Goal: Find specific page/section: Locate a particular part of the current website

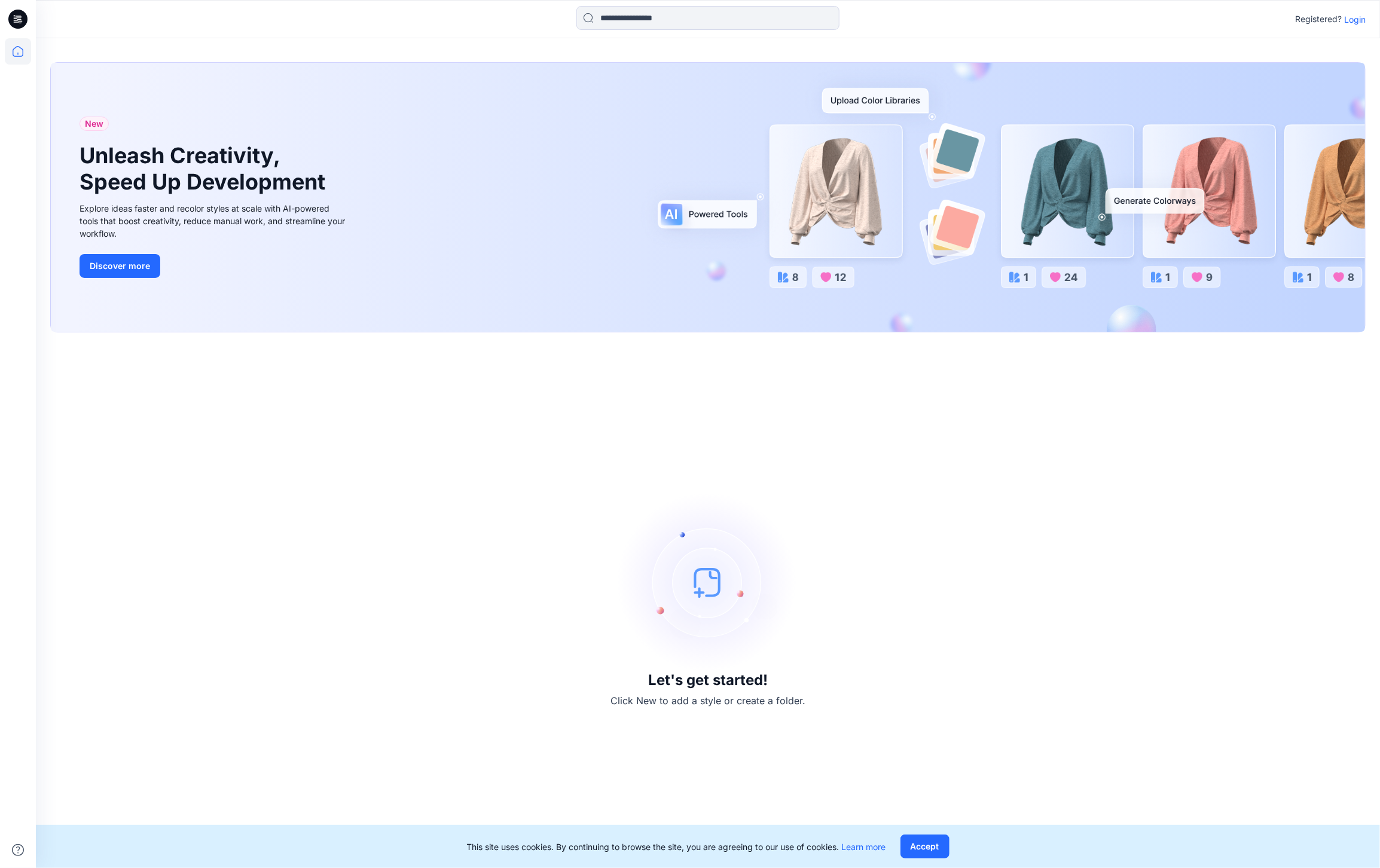
click at [1350, 16] on p "Login" at bounding box center [1355, 20] width 21 height 13
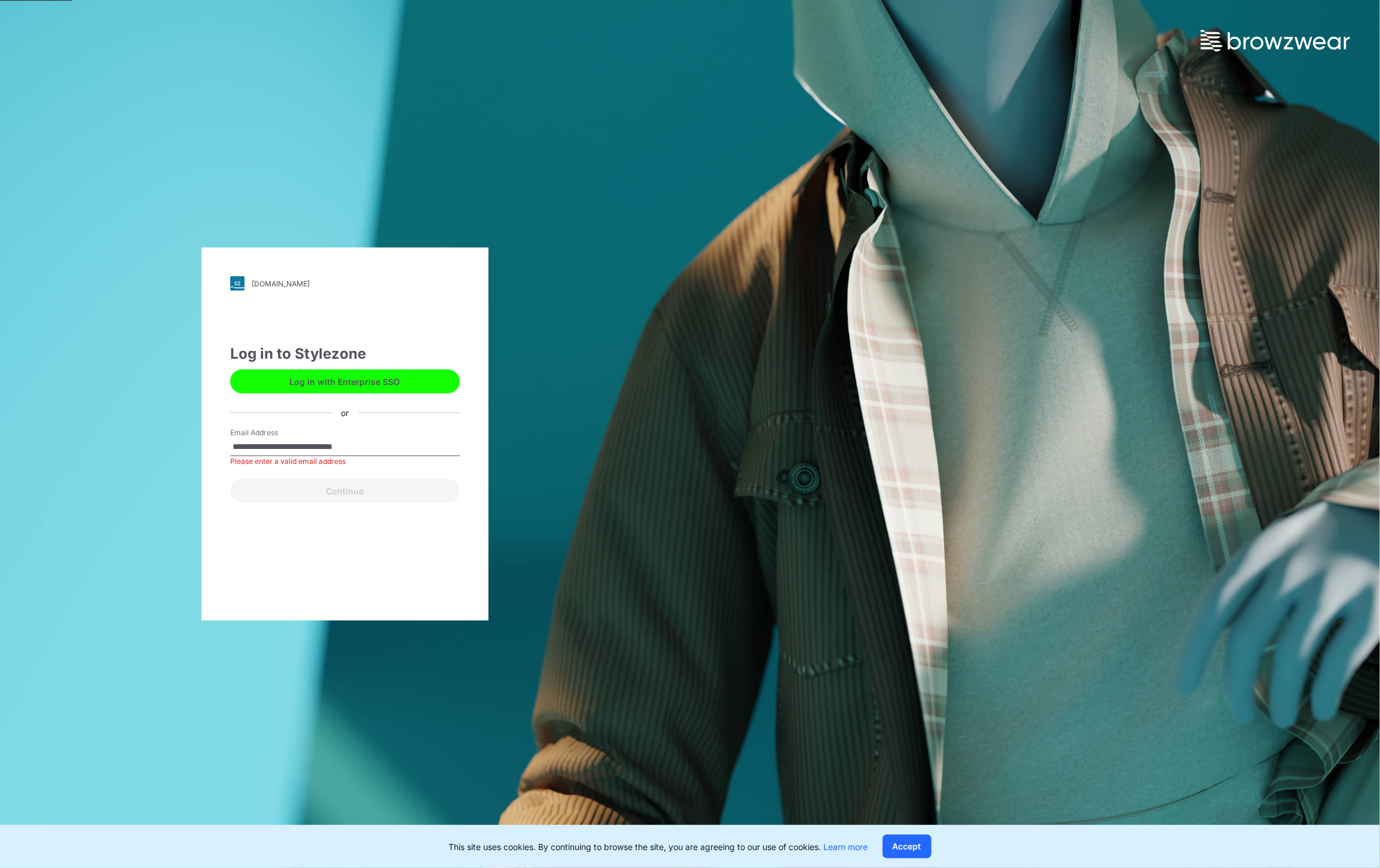
click at [324, 444] on input "**********" at bounding box center [345, 447] width 230 height 18
drag, startPoint x: 469, startPoint y: 480, endPoint x: 423, endPoint y: 515, distance: 57.8
click at [425, 518] on div "**********" at bounding box center [345, 434] width 287 height 373
drag, startPoint x: 257, startPoint y: 448, endPoint x: 213, endPoint y: 442, distance: 44.4
click at [213, 442] on div "**********" at bounding box center [345, 434] width 287 height 373
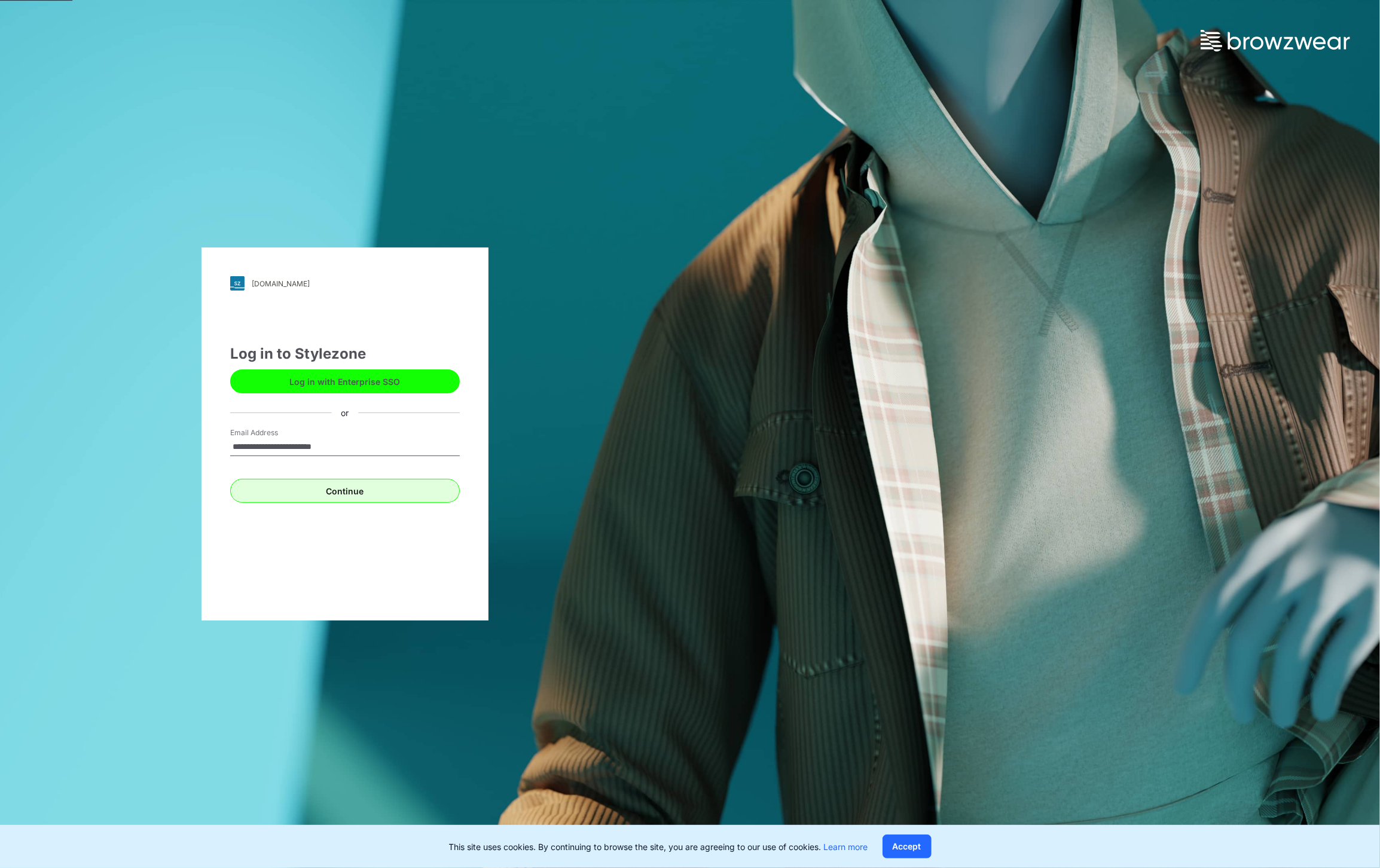
type input "**********"
click at [308, 489] on button "Continue" at bounding box center [345, 490] width 230 height 24
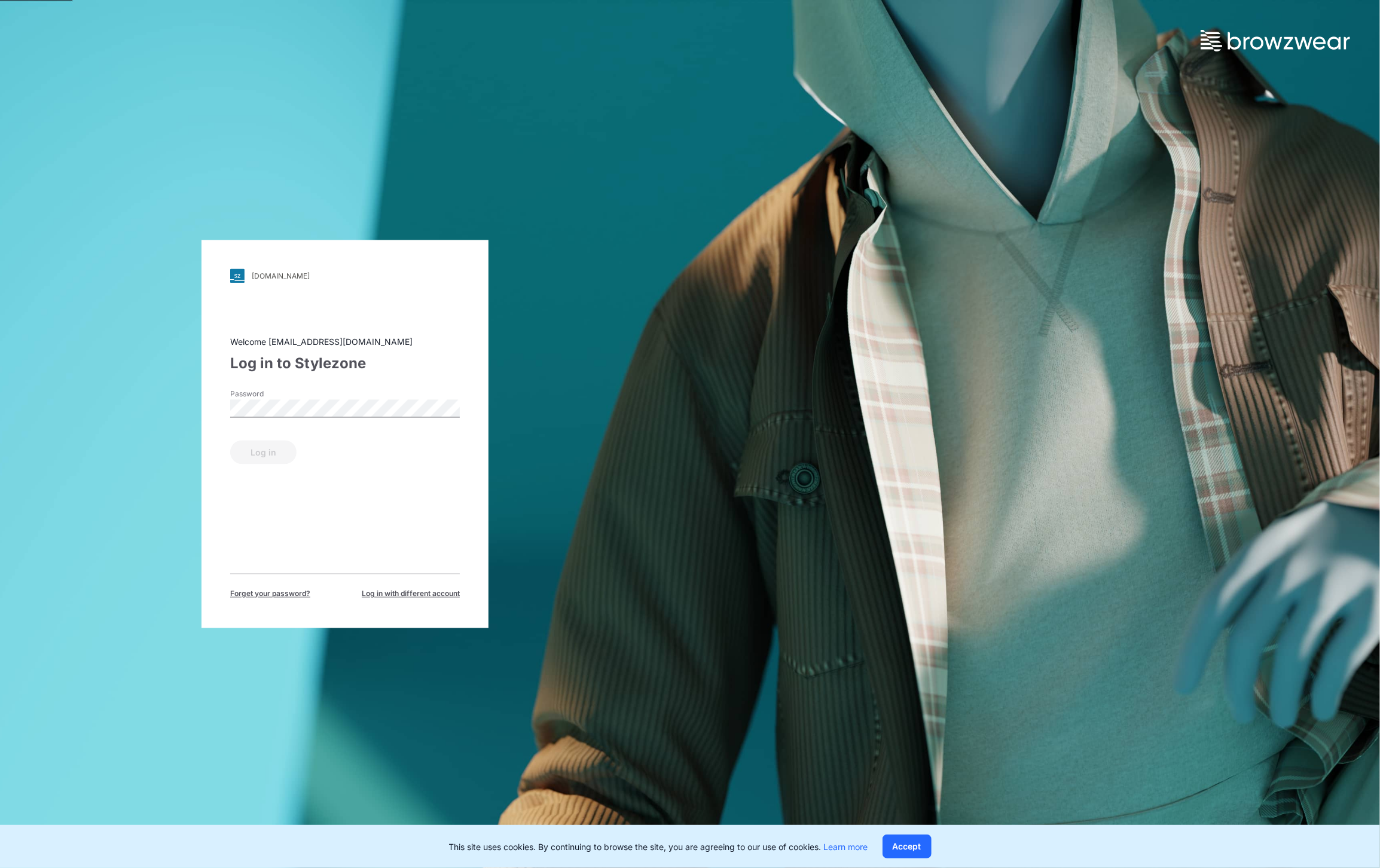
click at [403, 419] on div "Password" at bounding box center [345, 407] width 230 height 36
click at [283, 452] on button "Log in" at bounding box center [263, 453] width 66 height 24
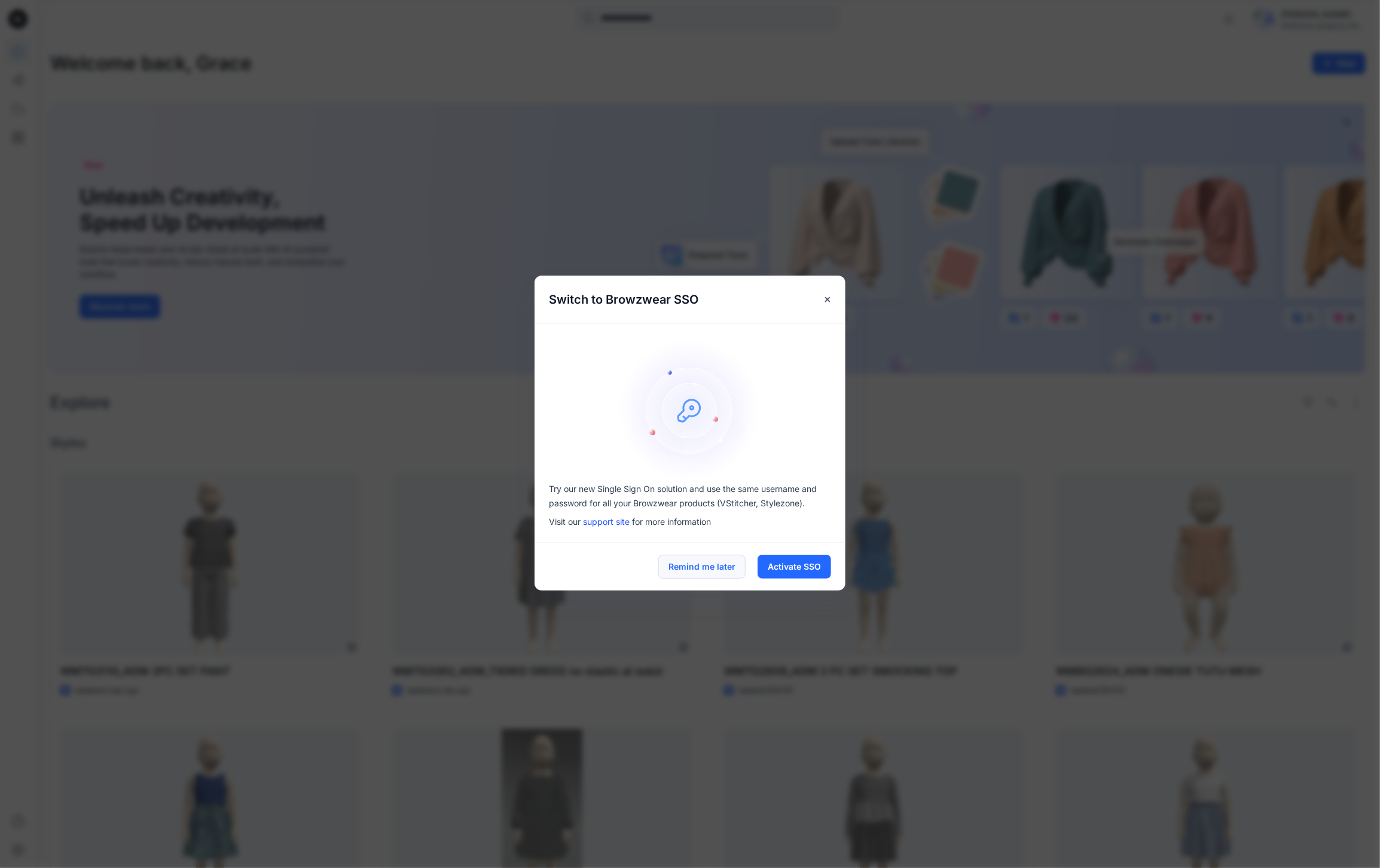
click at [730, 577] on button "Remind me later" at bounding box center [702, 567] width 87 height 24
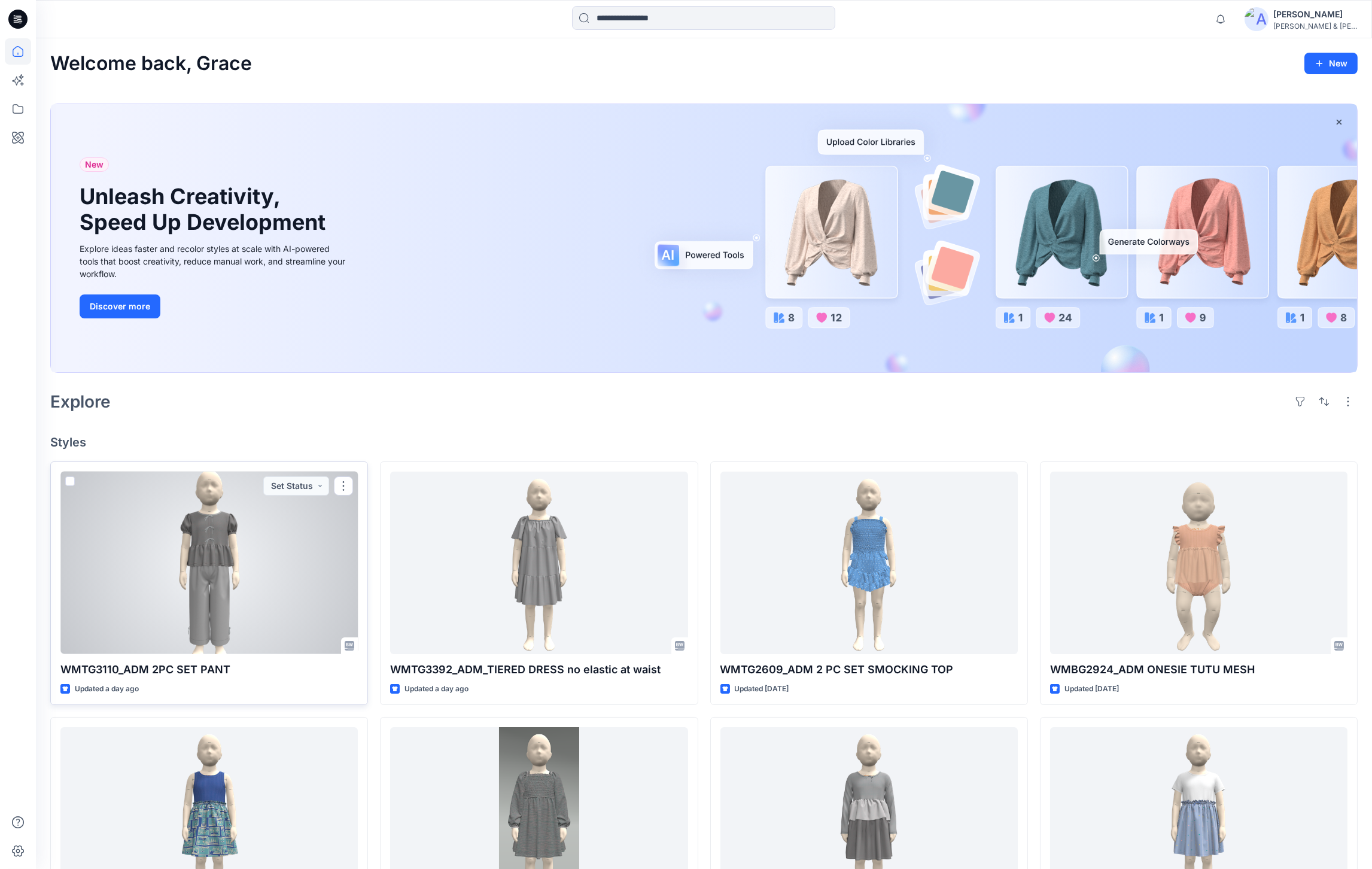
click at [190, 624] on div at bounding box center [209, 562] width 298 height 183
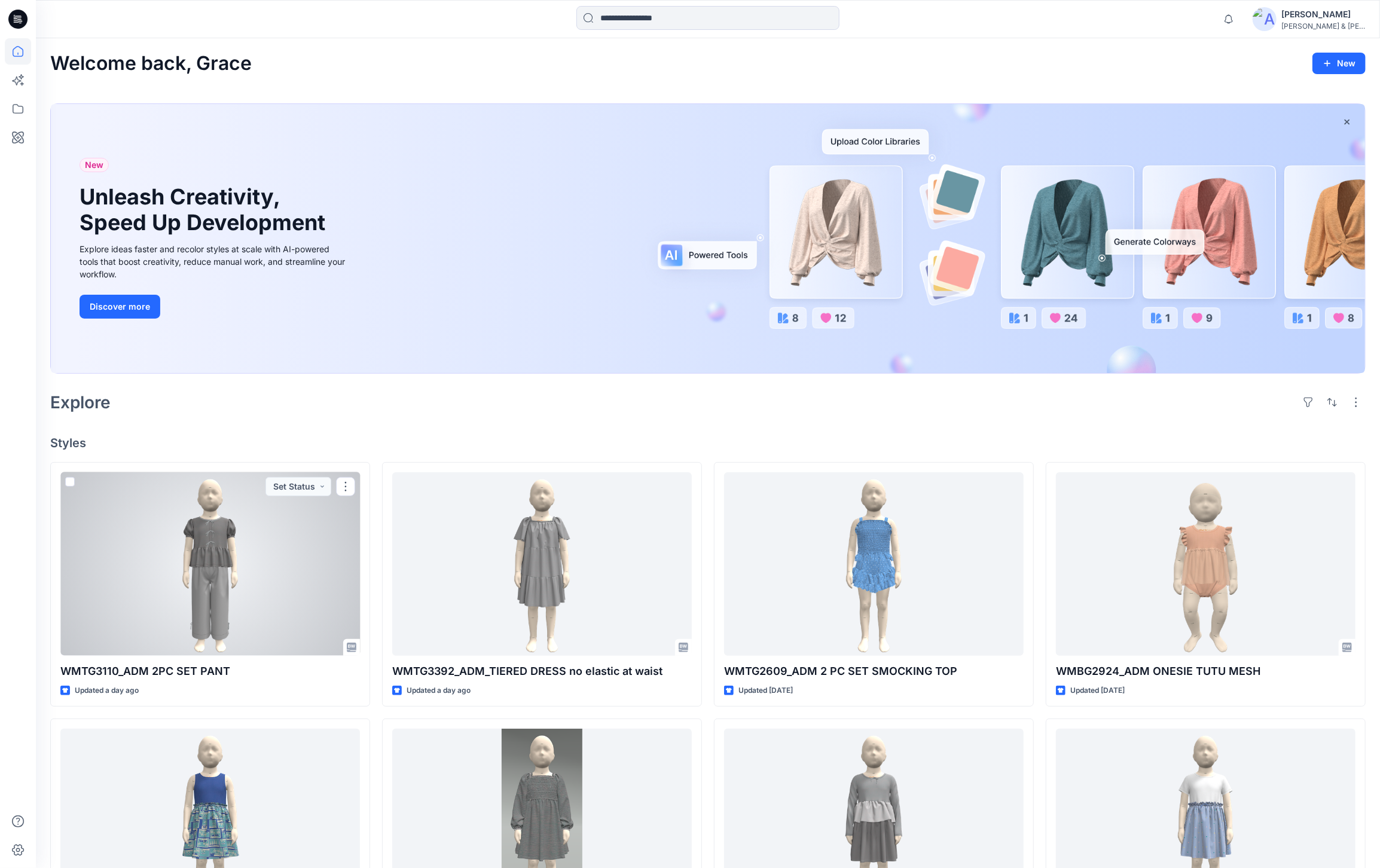
click at [193, 626] on div "Welcome back, [PERSON_NAME] New New Unleash Creativity, Speed Up Development Ex…" at bounding box center [708, 658] width 1344 height 1240
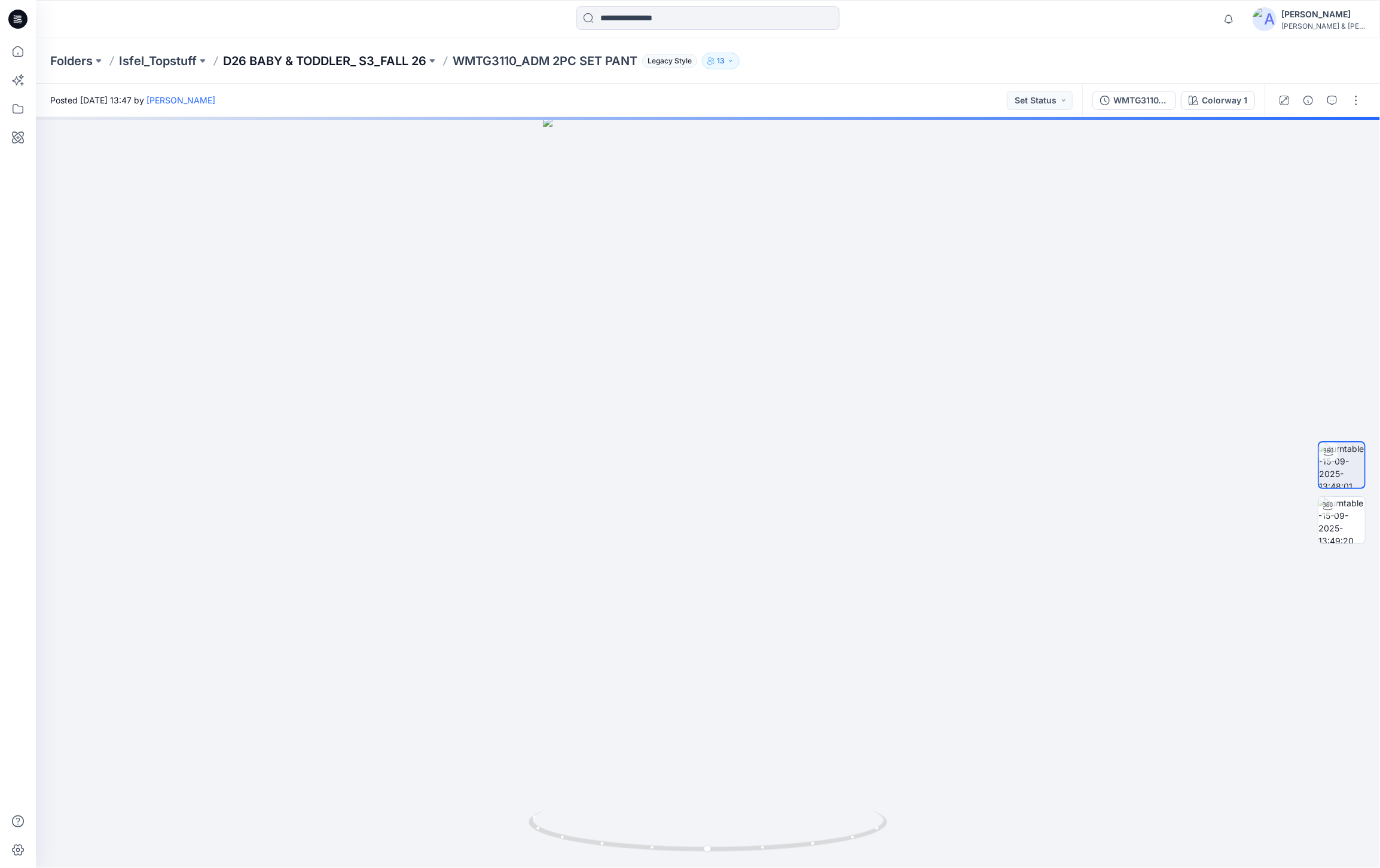
click at [345, 62] on p "D26 BABY & TODDLER_ S3_FALL 26" at bounding box center [325, 61] width 203 height 17
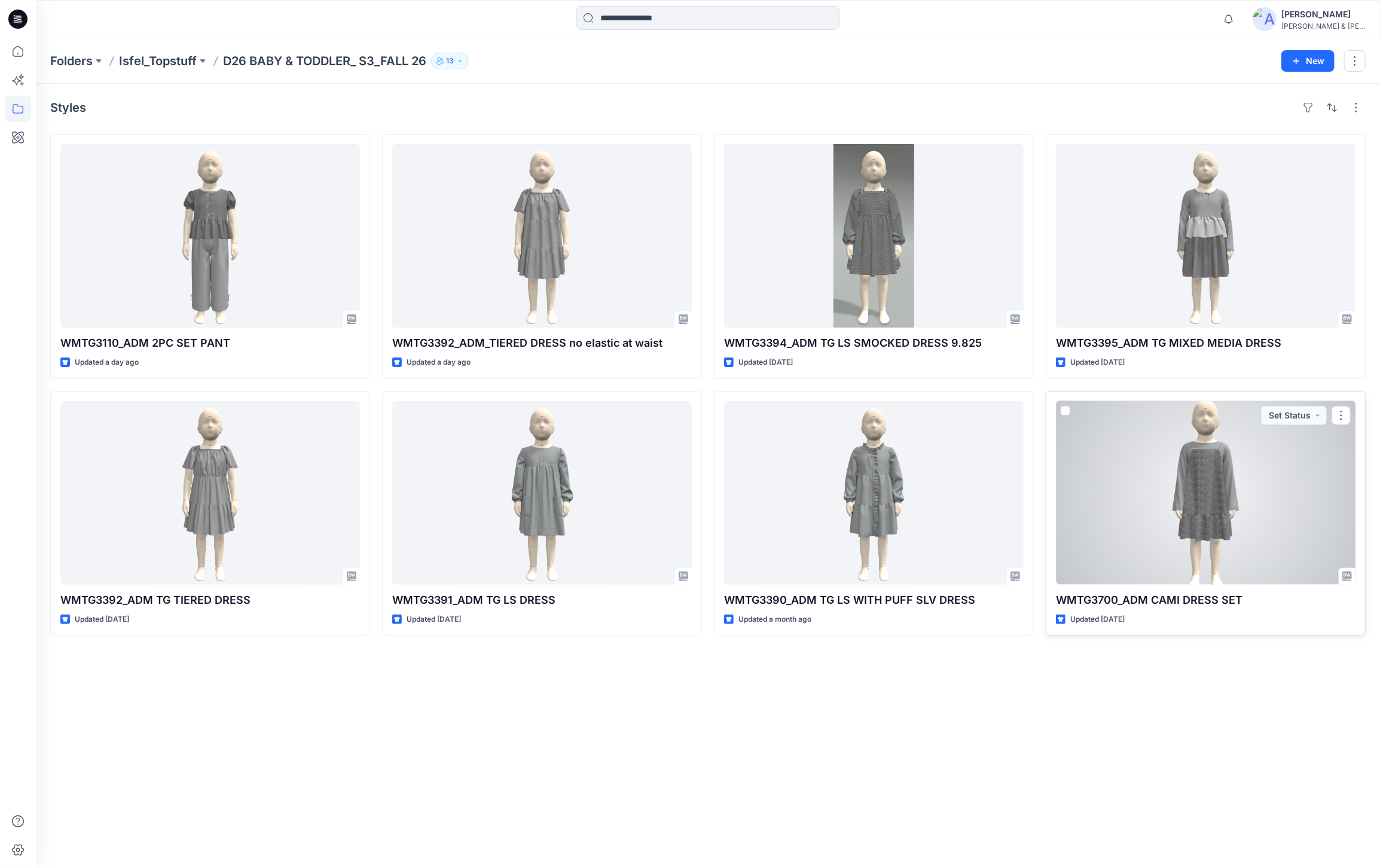
click at [1175, 479] on div at bounding box center [1206, 492] width 299 height 184
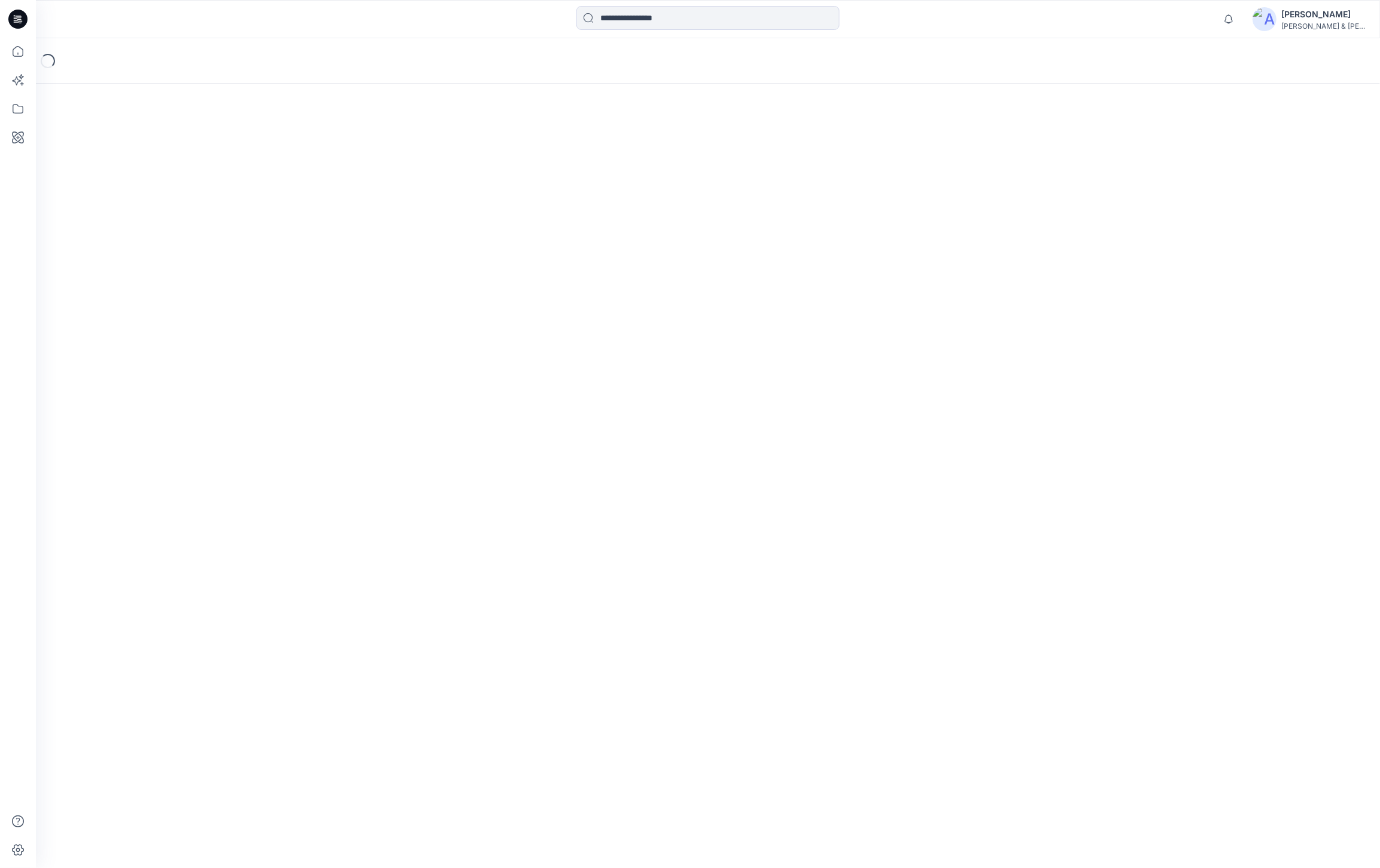
click at [1175, 479] on div "Loading..." at bounding box center [708, 453] width 1344 height 829
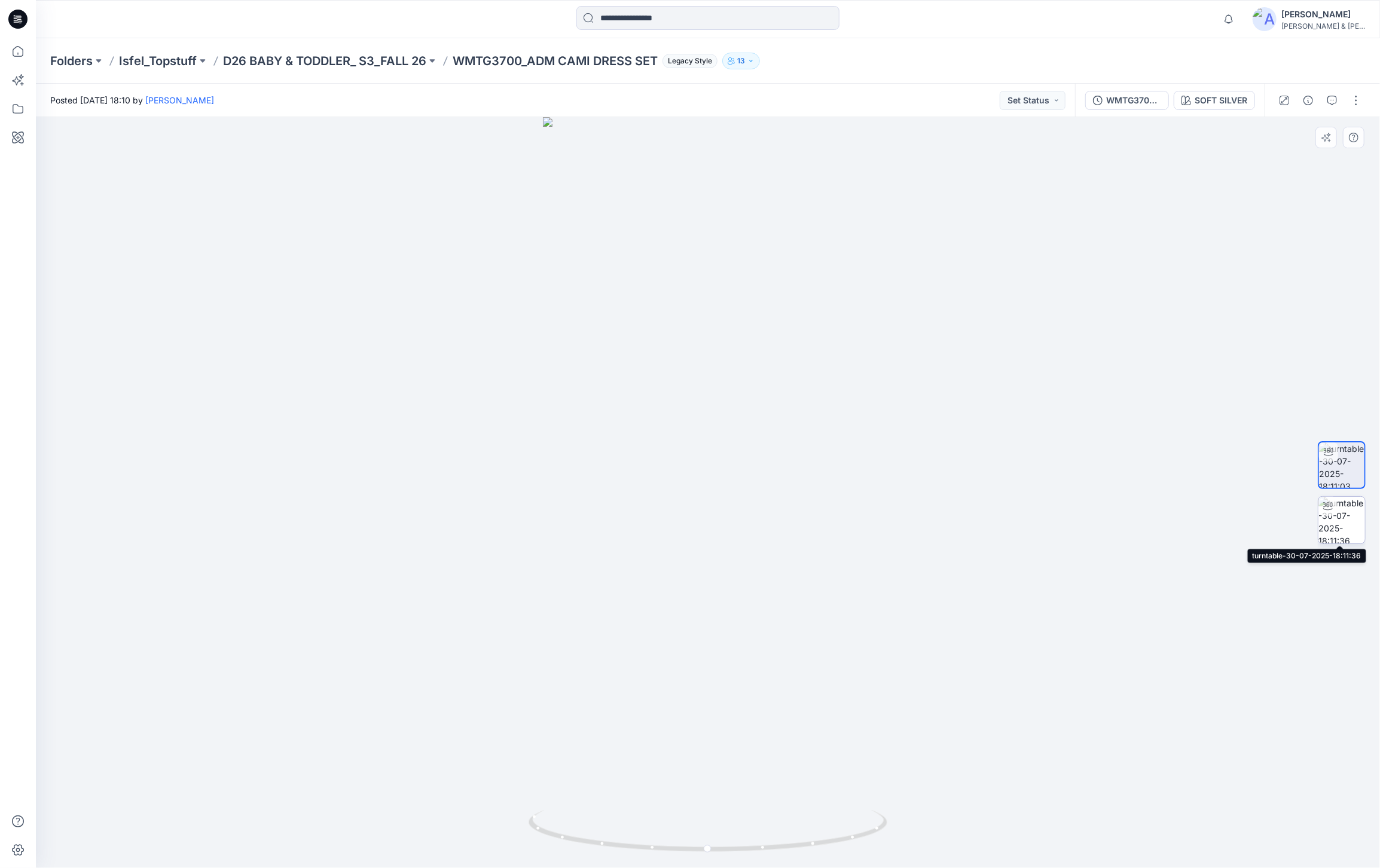
click at [1360, 522] on img at bounding box center [1342, 520] width 47 height 47
click at [1330, 453] on icon at bounding box center [1328, 451] width 9 height 9
drag, startPoint x: 705, startPoint y: 850, endPoint x: 834, endPoint y: 838, distance: 129.6
click at [834, 838] on circle at bounding box center [832, 840] width 7 height 7
drag, startPoint x: 664, startPoint y: 850, endPoint x: 739, endPoint y: 848, distance: 75.0
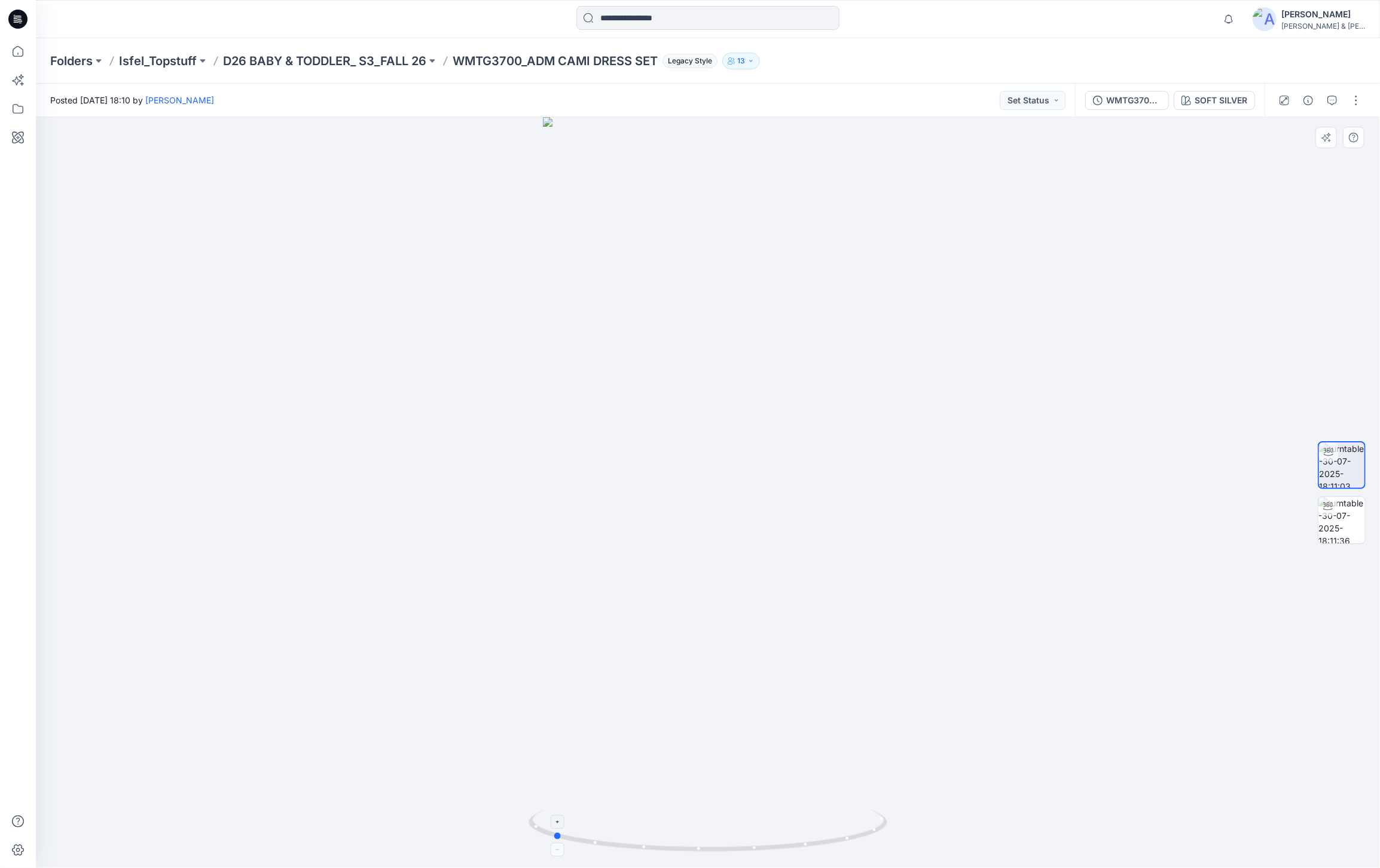
click at [739, 848] on icon at bounding box center [709, 832] width 362 height 45
click at [1348, 528] on img at bounding box center [1342, 520] width 47 height 47
drag, startPoint x: 711, startPoint y: 851, endPoint x: 824, endPoint y: 851, distance: 113.0
click at [824, 851] on icon at bounding box center [709, 832] width 362 height 45
